Goal: Task Accomplishment & Management: Manage account settings

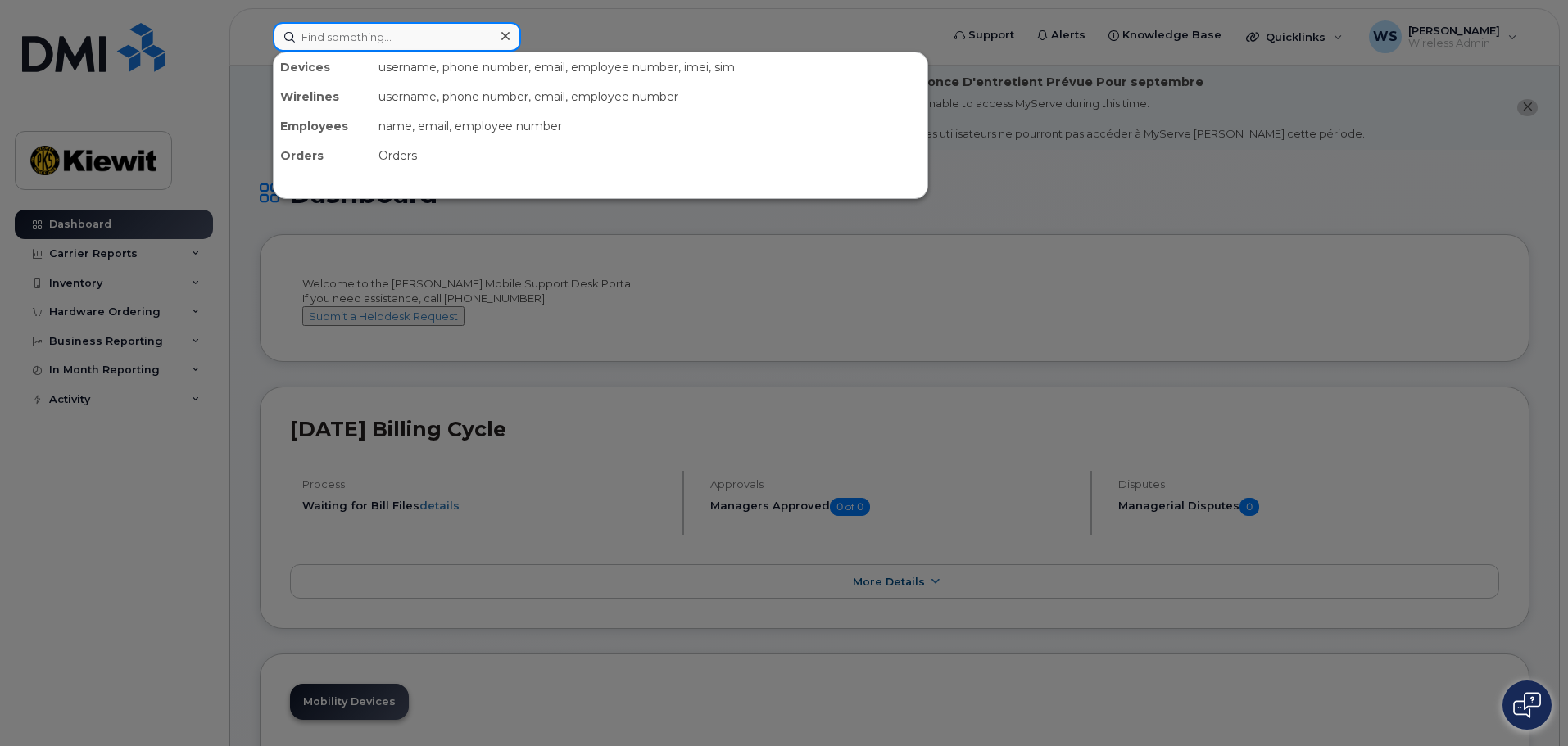
click at [367, 38] on input at bounding box center [397, 36] width 249 height 29
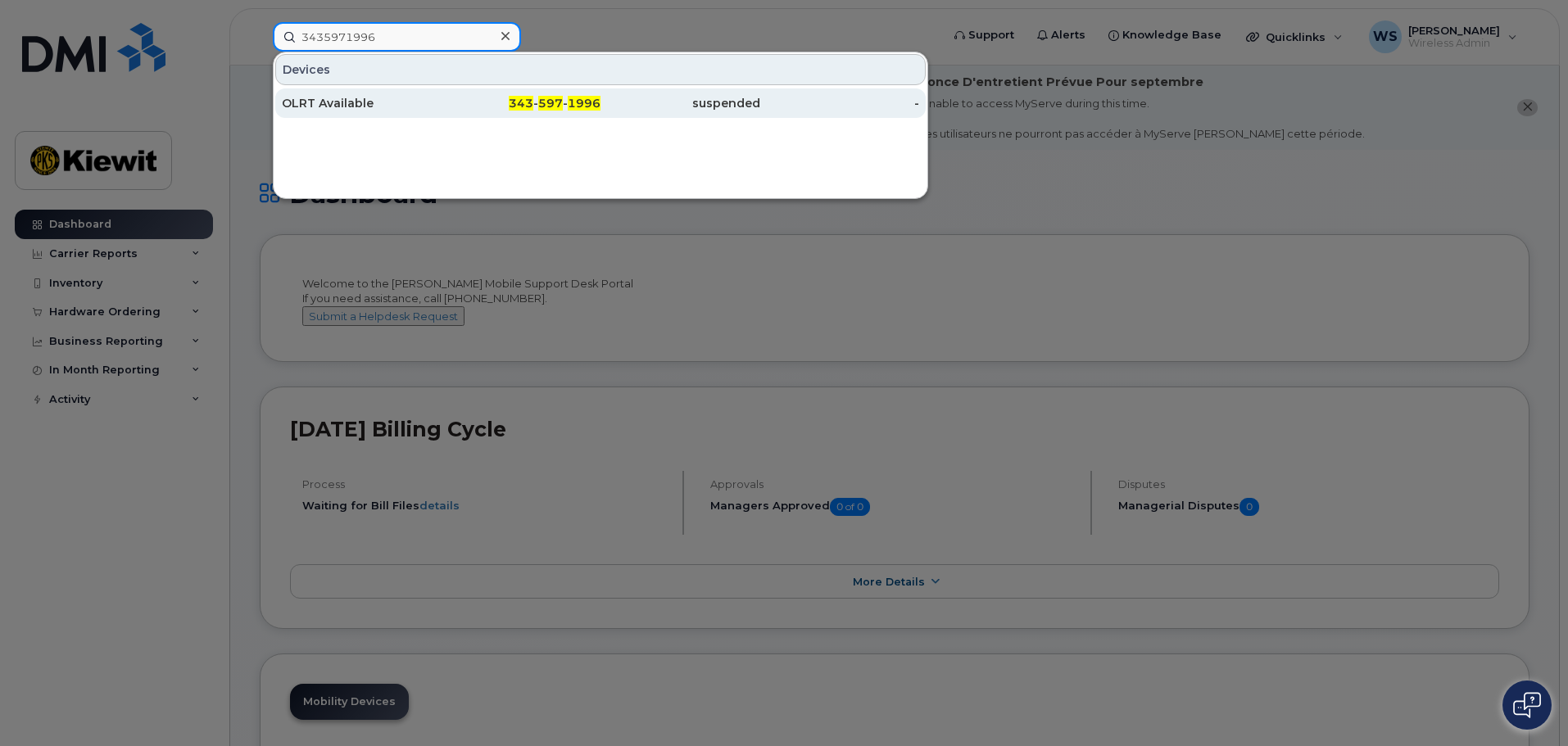
type input "3435971996"
click at [512, 107] on span "343" at bounding box center [521, 103] width 25 height 15
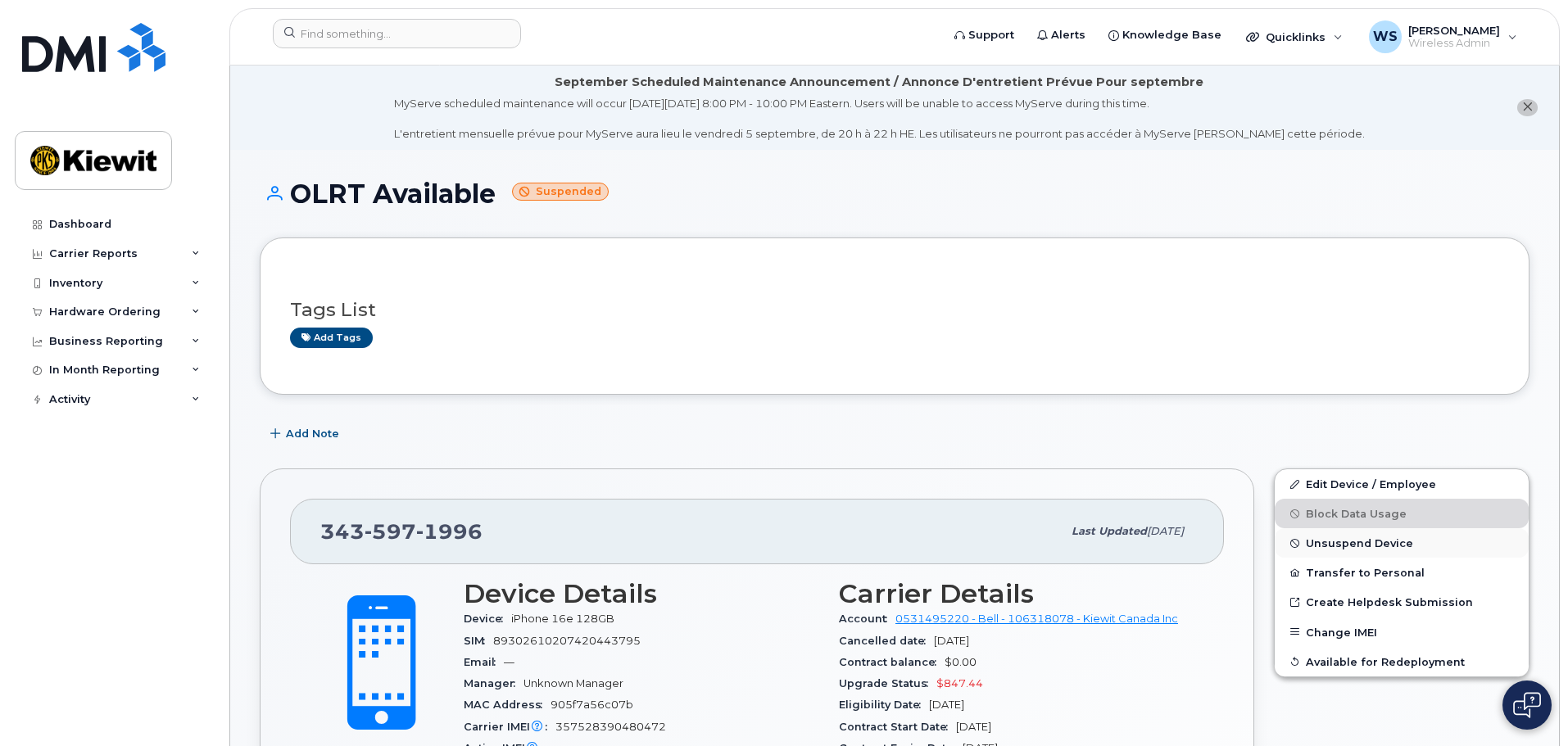
click at [1374, 547] on span "Unsuspend Device" at bounding box center [1360, 543] width 108 height 12
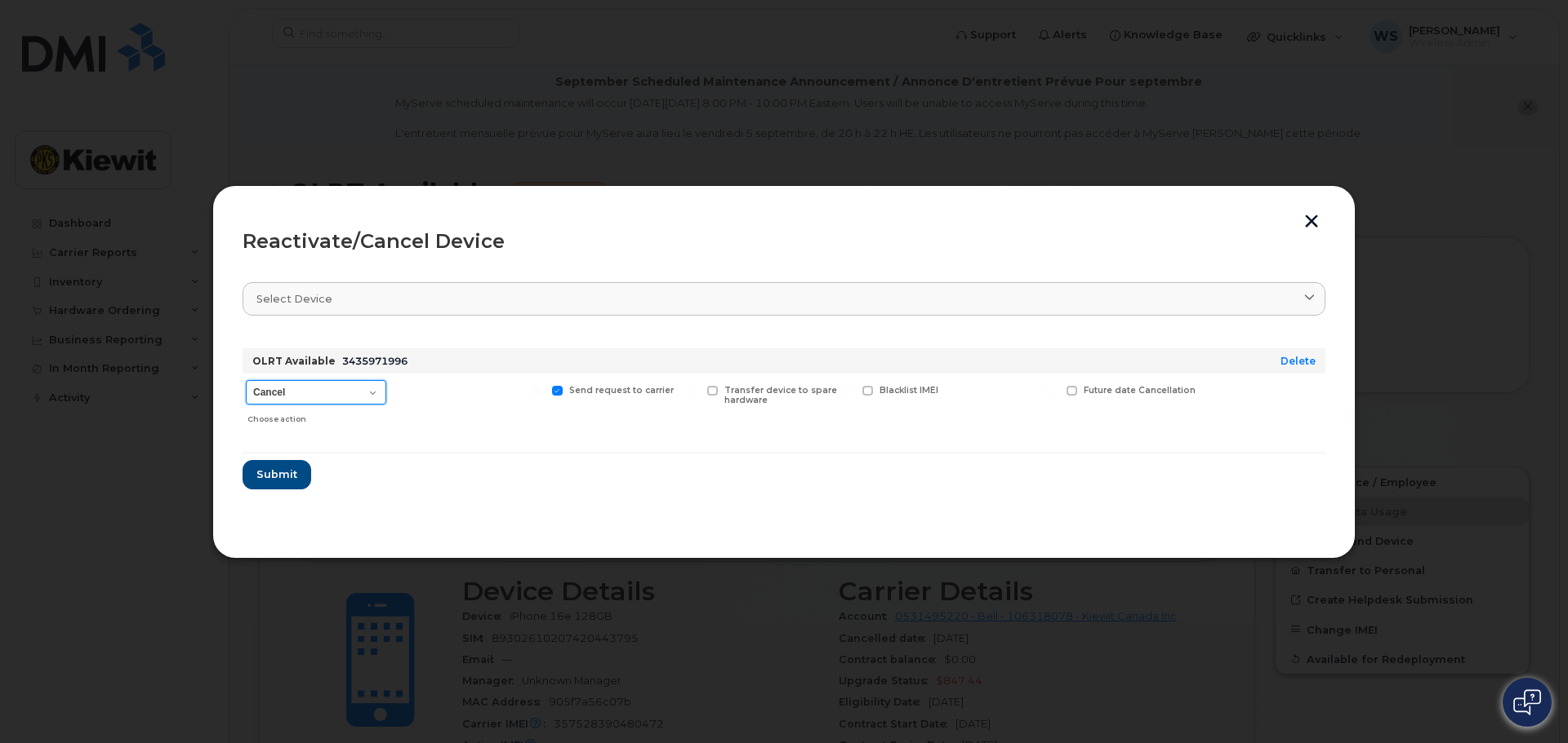
click at [286, 391] on select "Cancel Suspend - Extend Suspension Reactivate" at bounding box center [316, 393] width 140 height 24
select select "[object Object]"
click at [246, 380] on select "Cancel Suspend - Extend Suspension Reactivate" at bounding box center [316, 393] width 140 height 24
click at [283, 473] on span "Submit" at bounding box center [275, 475] width 41 height 15
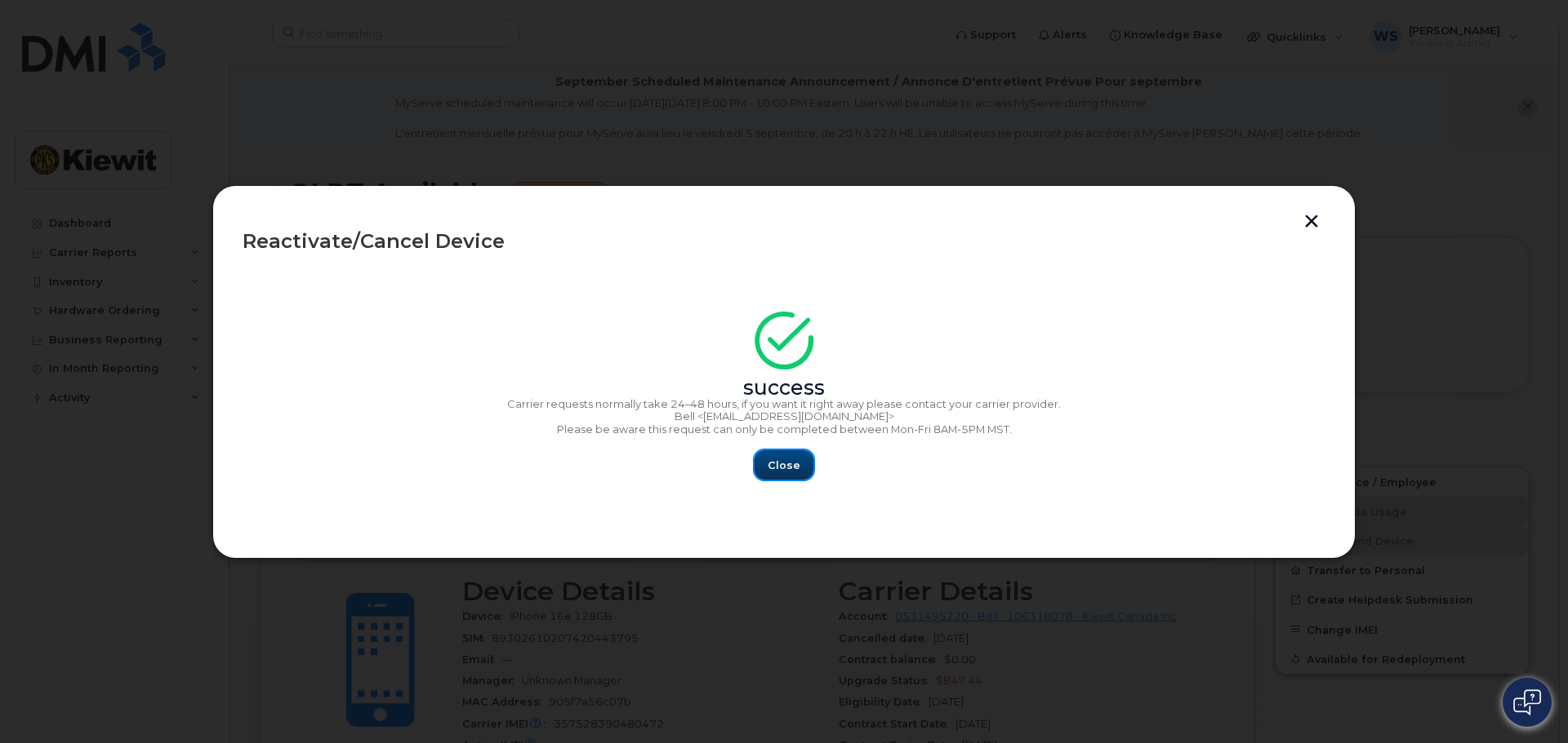
click at [793, 469] on span "Close" at bounding box center [784, 465] width 33 height 15
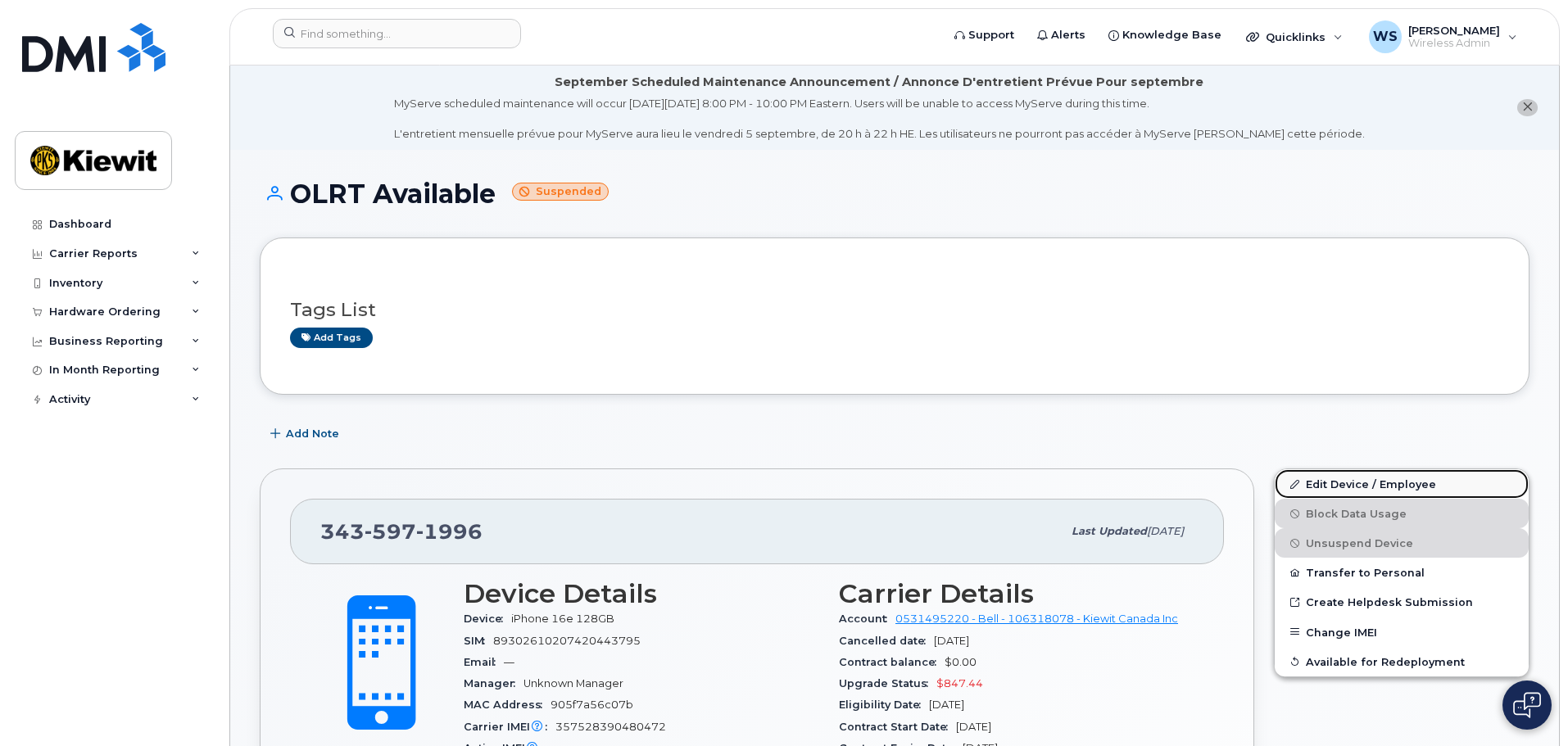
click at [1364, 487] on link "Edit Device / Employee" at bounding box center [1402, 484] width 254 height 29
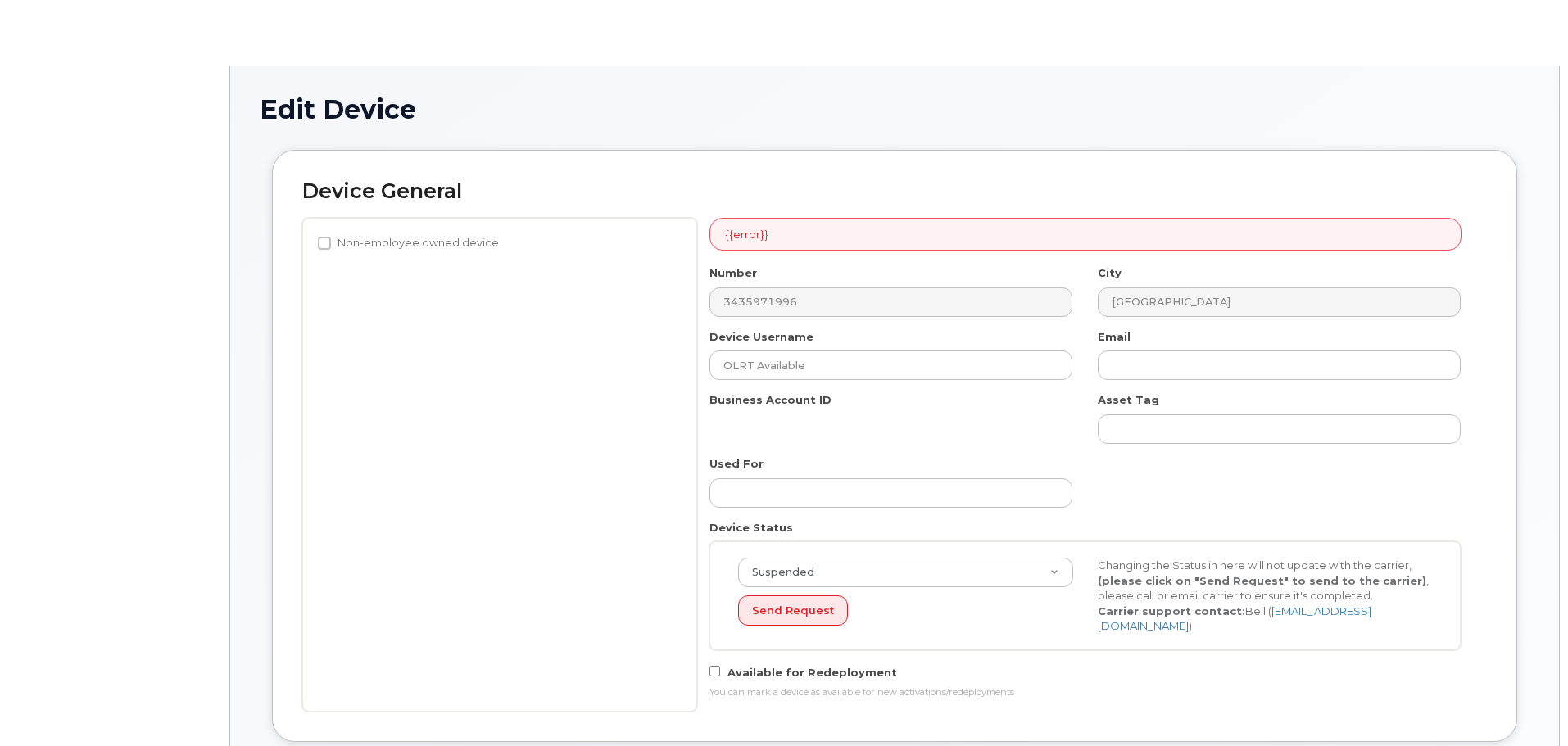
select select "14059"
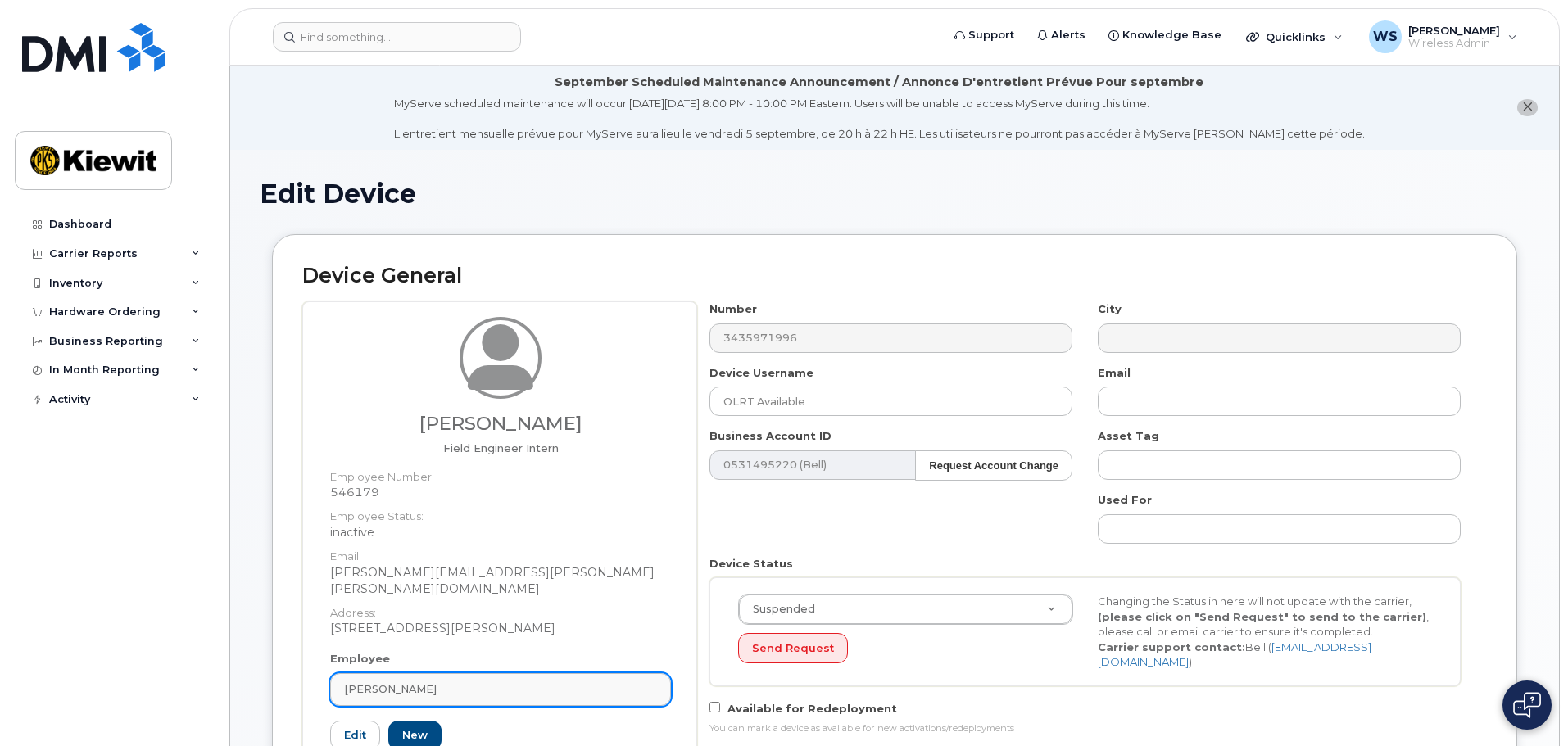
click at [451, 682] on div "[PERSON_NAME]" at bounding box center [500, 689] width 313 height 15
paste input "546703"
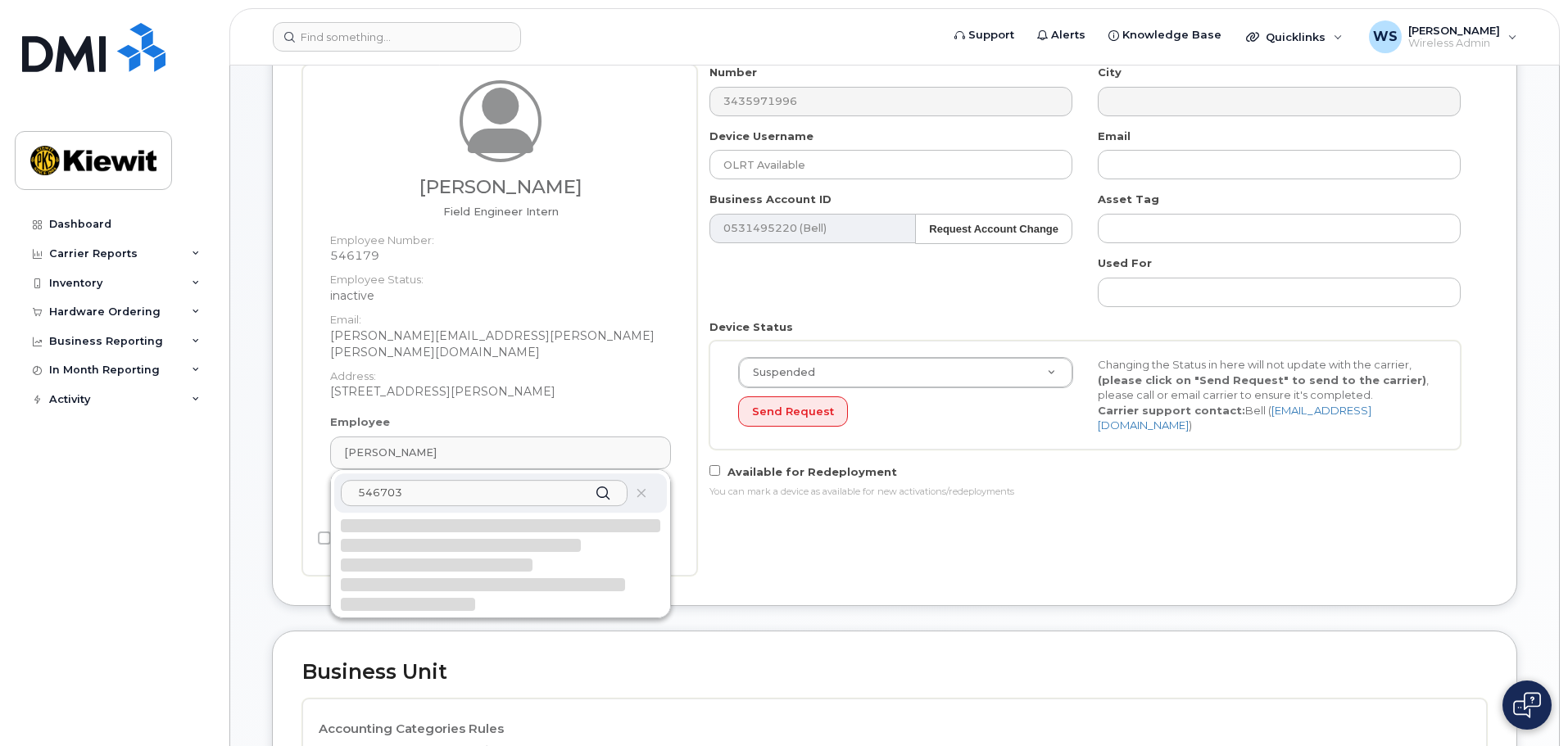
scroll to position [246, 0]
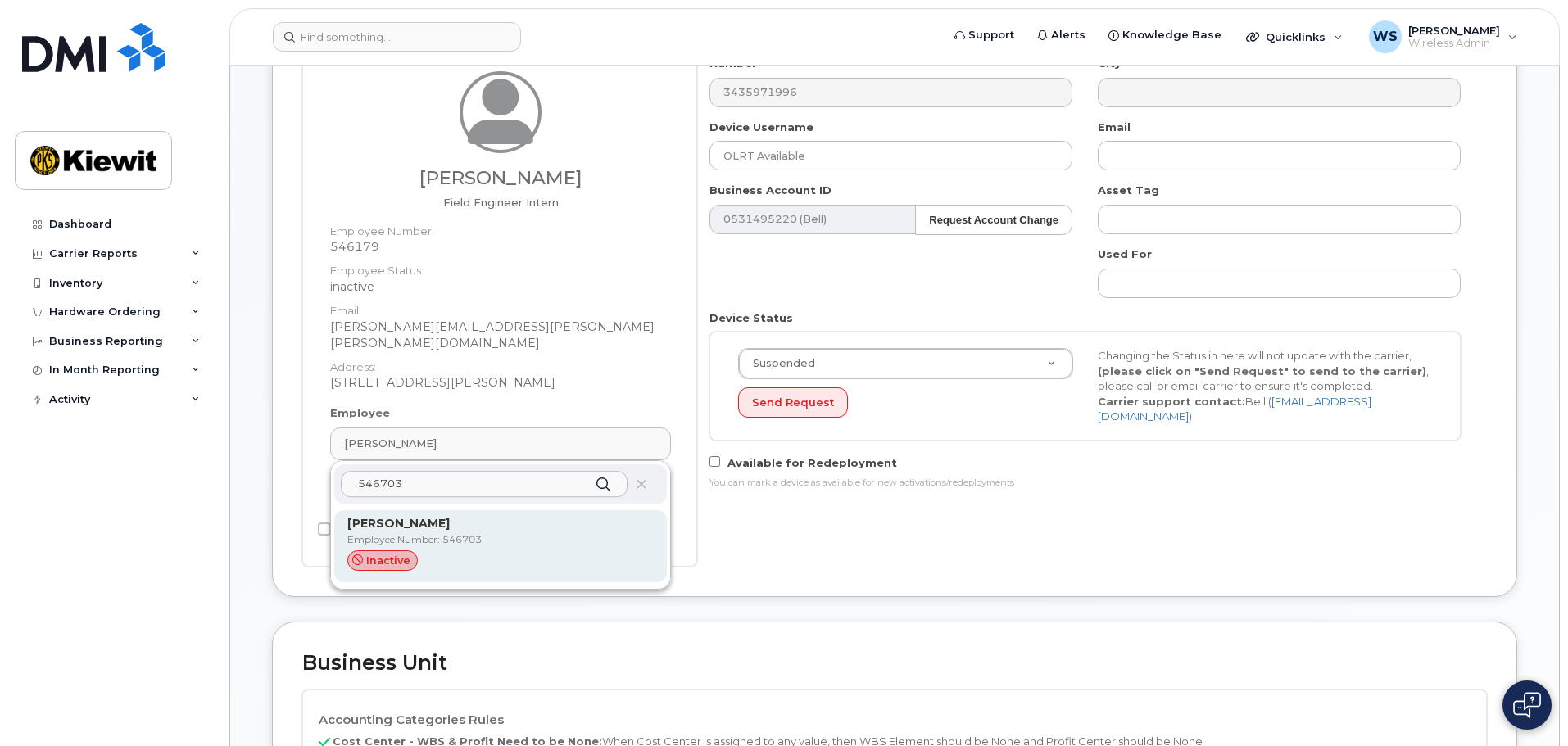
type input "546703"
click at [549, 532] on div "Naomi Khara Employee Number: 546703 inactive" at bounding box center [500, 546] width 306 height 63
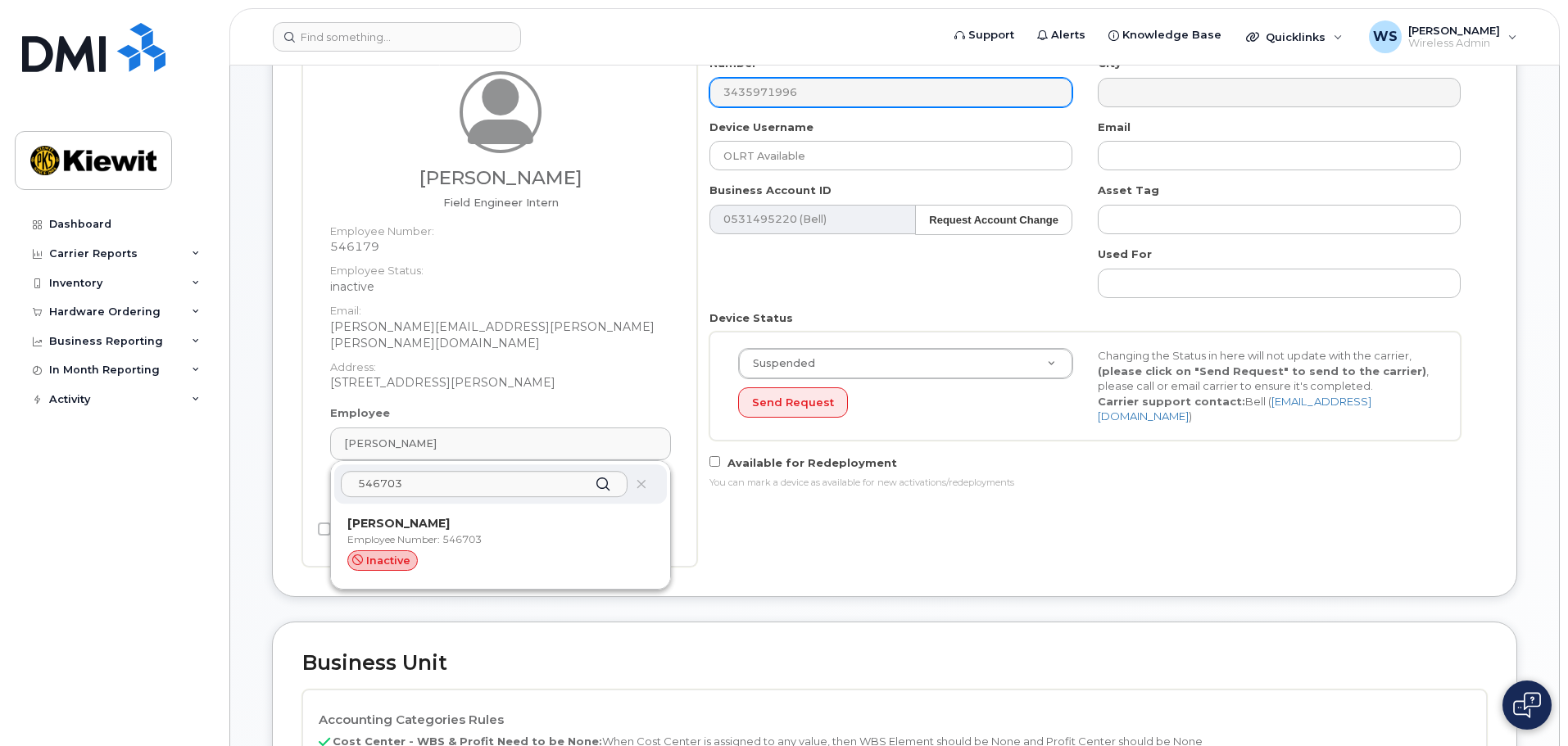
type input "[PERSON_NAME]"
type input "[PERSON_NAME][EMAIL_ADDRESS][PERSON_NAME][DOMAIN_NAME]"
type input "546703"
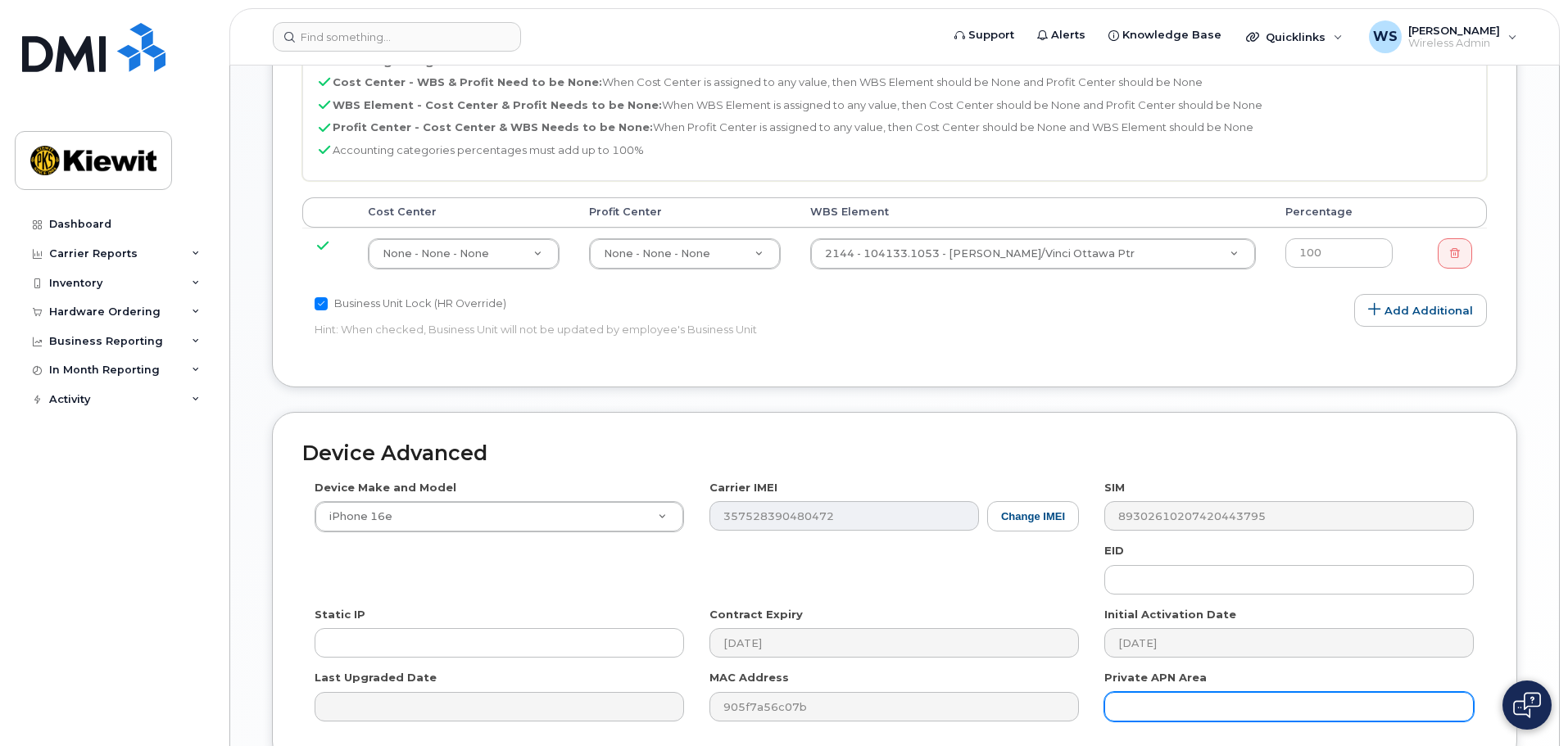
scroll to position [1009, 0]
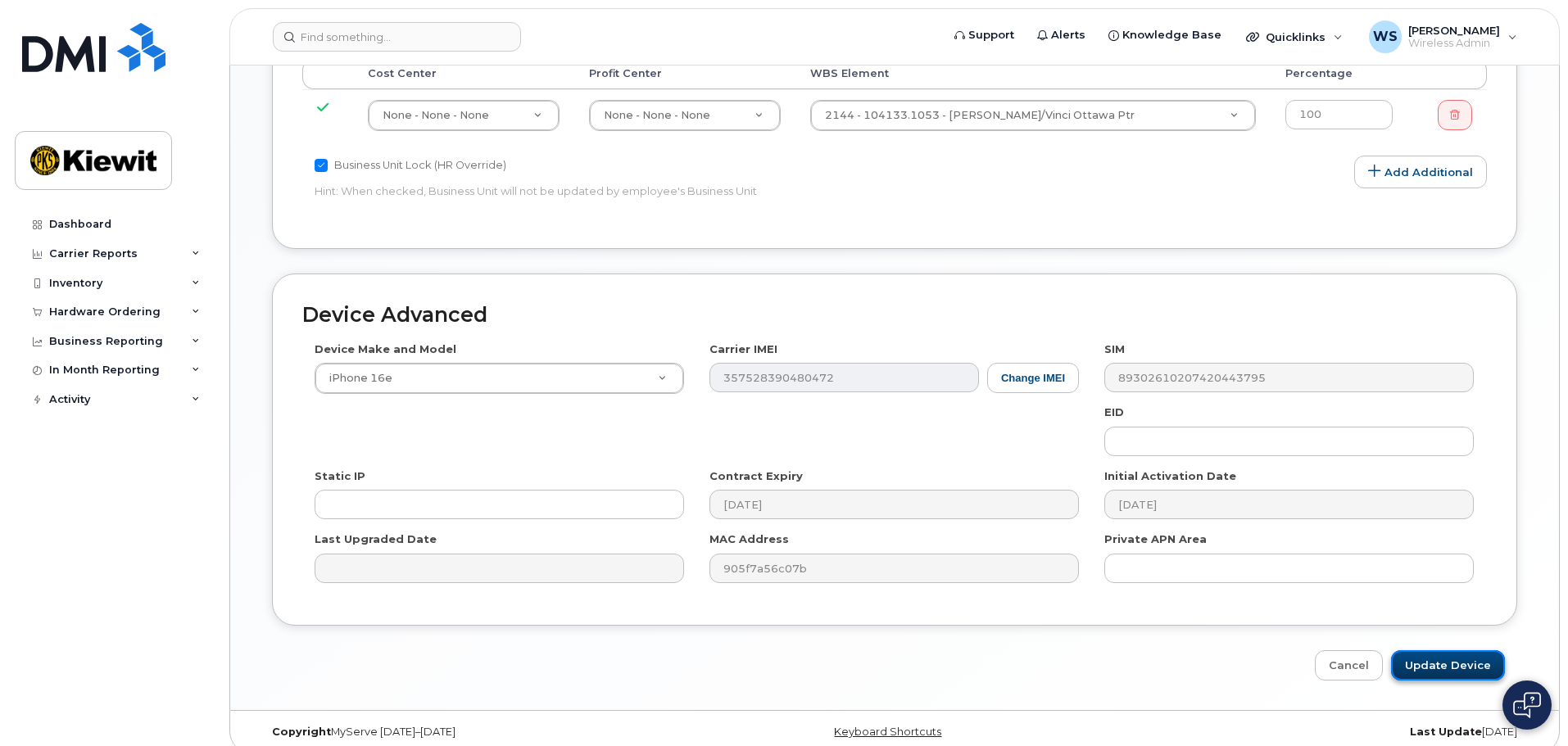
click at [1446, 653] on input "Update Device" at bounding box center [1448, 666] width 113 height 30
type input "Saving..."
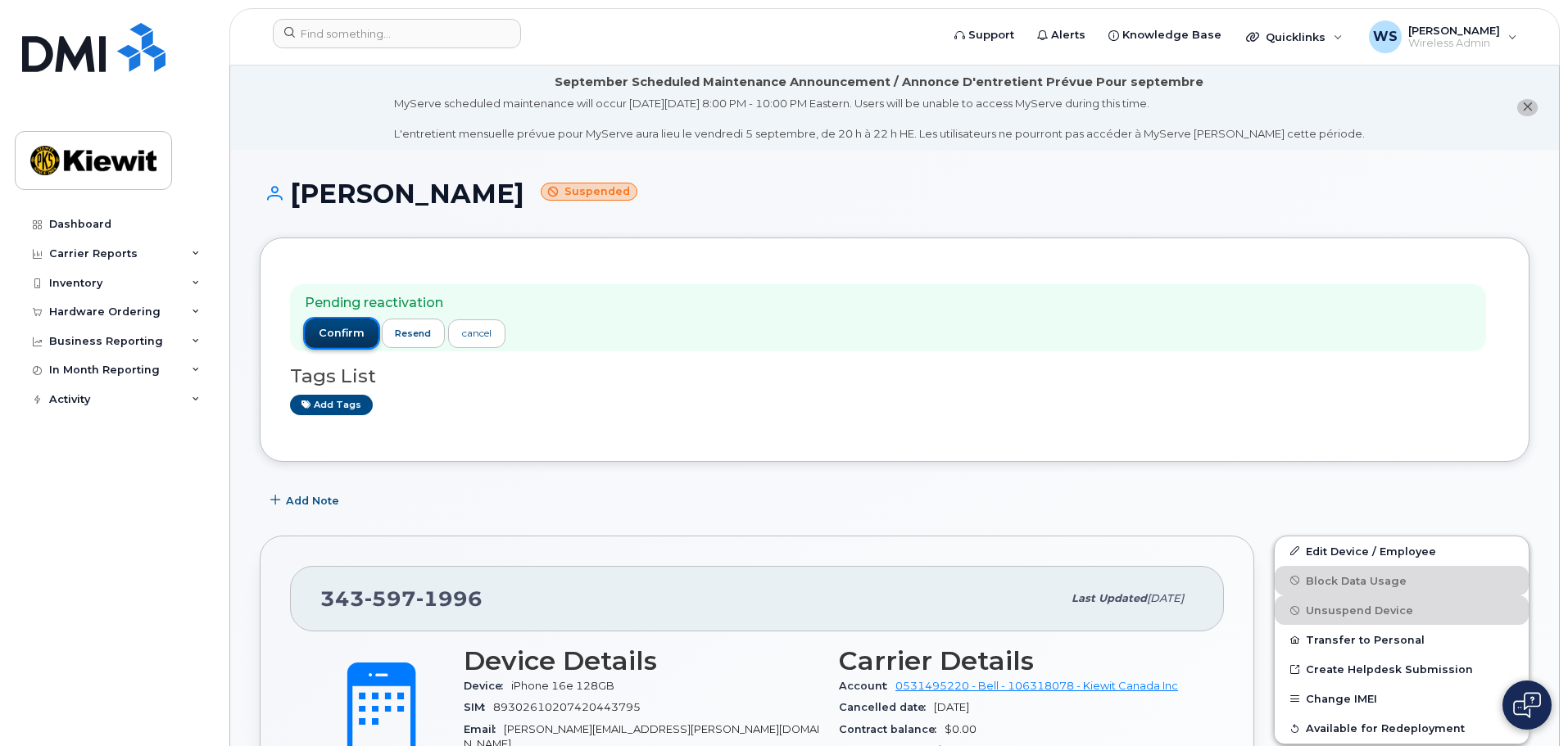
click at [329, 326] on span "confirm" at bounding box center [341, 334] width 46 height 15
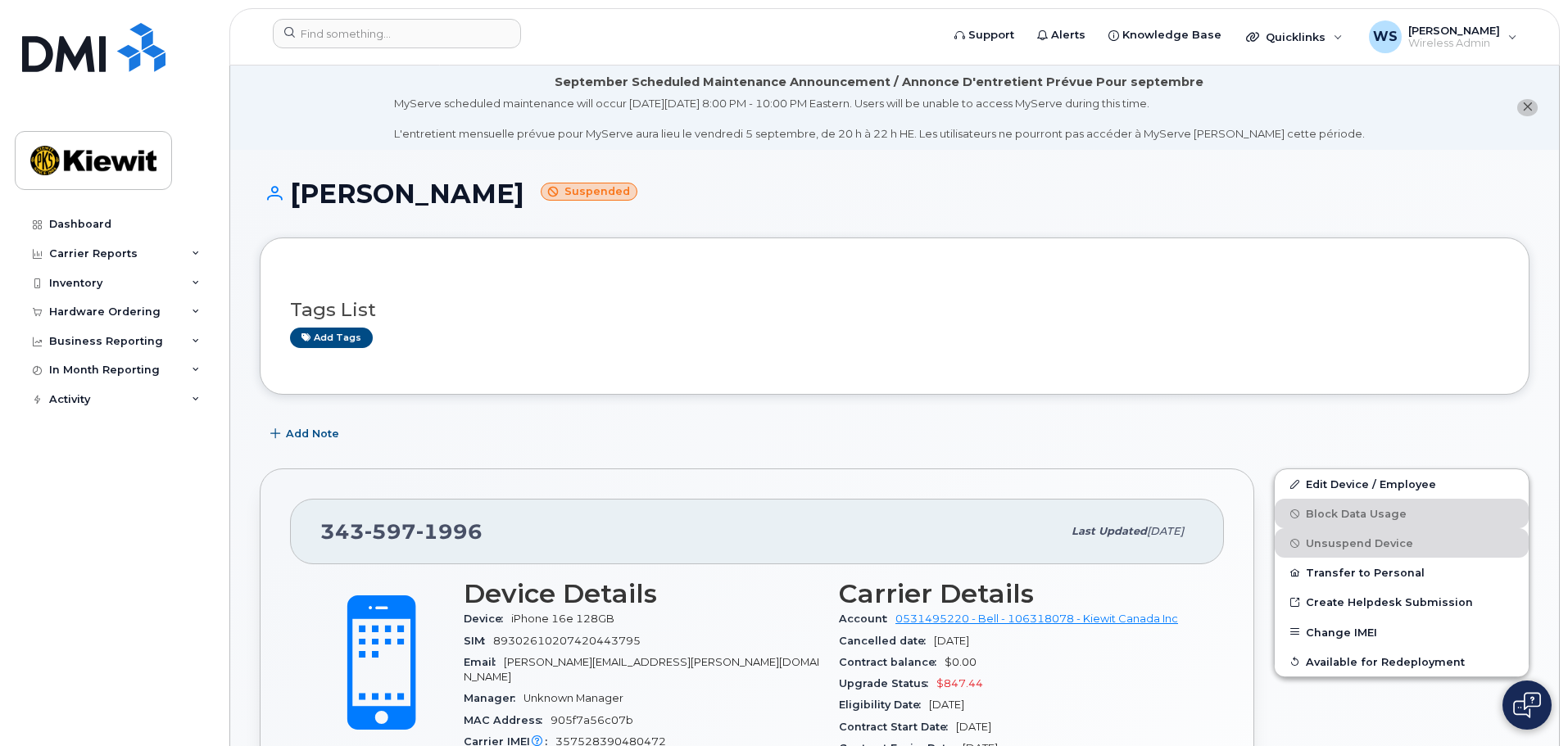
click at [948, 271] on div "Pending reactivation confirm resend cancel Tags List Add tags" at bounding box center [895, 316] width 1210 height 96
